Goal: Find specific page/section: Find specific page/section

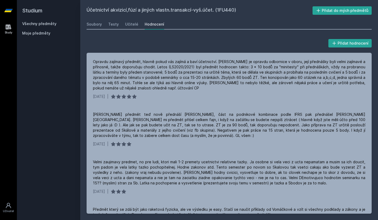
click at [46, 21] on link "Všechny předměty" at bounding box center [39, 23] width 34 height 4
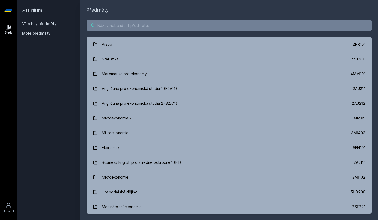
click at [101, 24] on input "search" at bounding box center [229, 25] width 285 height 11
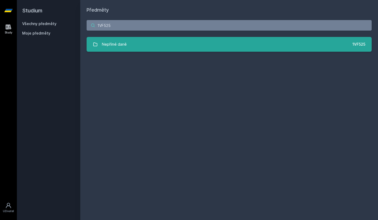
type input "1VF525"
click at [102, 46] on div "Nepřímé daně" at bounding box center [114, 44] width 25 height 11
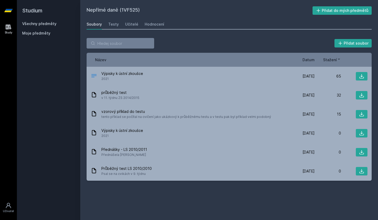
click at [309, 58] on span "Datum" at bounding box center [309, 60] width 12 height 6
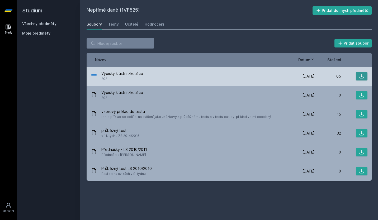
click at [361, 73] on button at bounding box center [362, 76] width 12 height 8
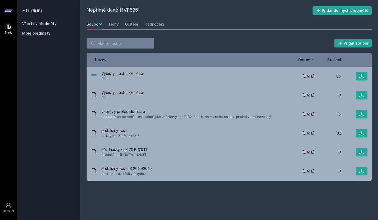
click at [212, 53] on div "Název Datum Stažení" at bounding box center [229, 60] width 285 height 14
